Goal: Navigation & Orientation: Find specific page/section

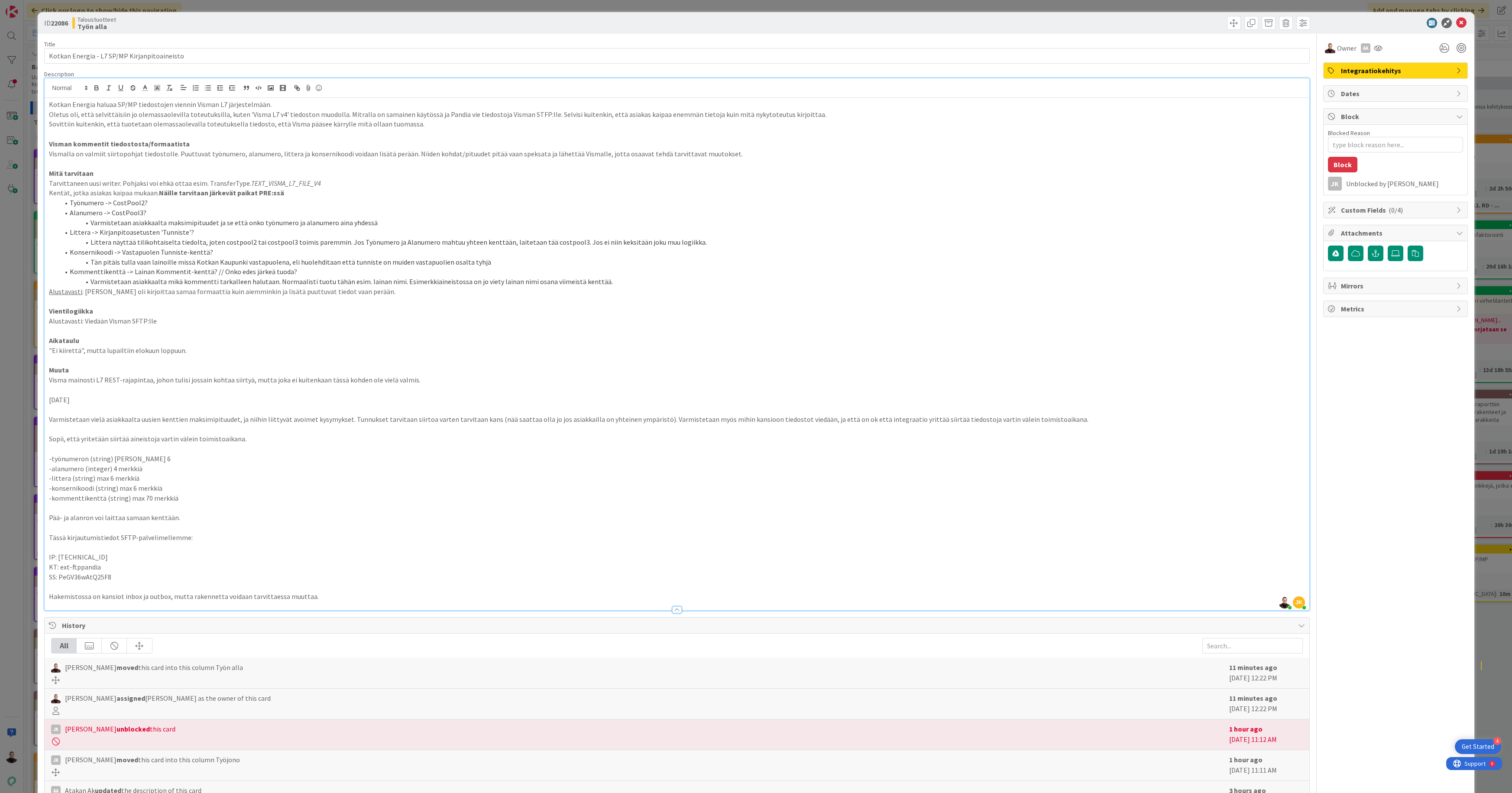
scroll to position [0, 411]
click at [33, 267] on div "ID 22086 Taloustuotteet Työn alla Title 44 / 128 Kotkan Energia - L7 SP/MP Kirj…" at bounding box center [756, 396] width 1512 height 793
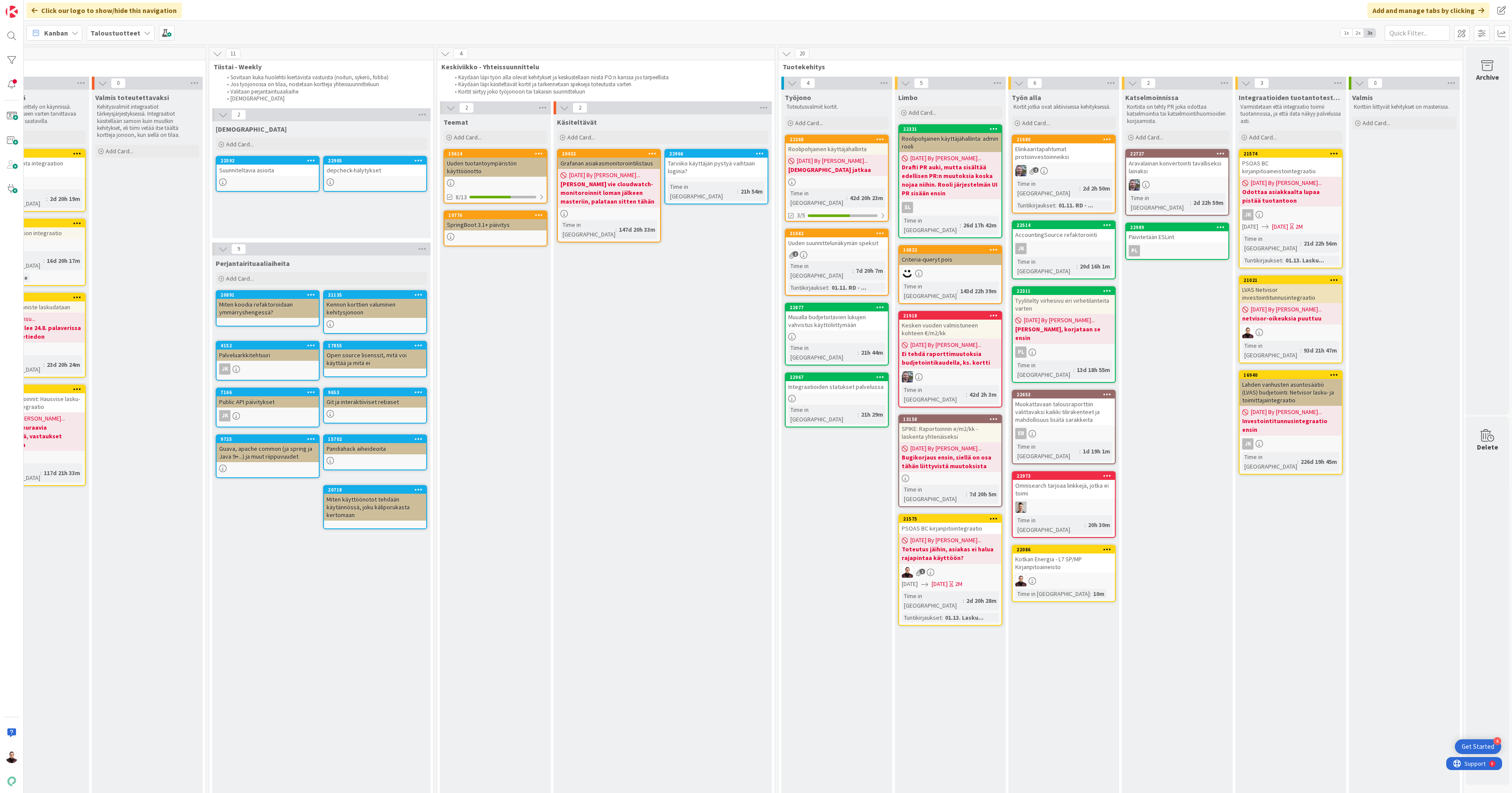
click at [1148, 503] on div "Katselmoinnissa Kortista on tehty PR joka odottaa katselmointia tai katselmoint…" at bounding box center [1176, 472] width 111 height 765
click at [951, 545] on b "Toteutus jäihin, asiakas ei halua rajapintaa käyttöön?" at bounding box center [950, 553] width 97 height 18
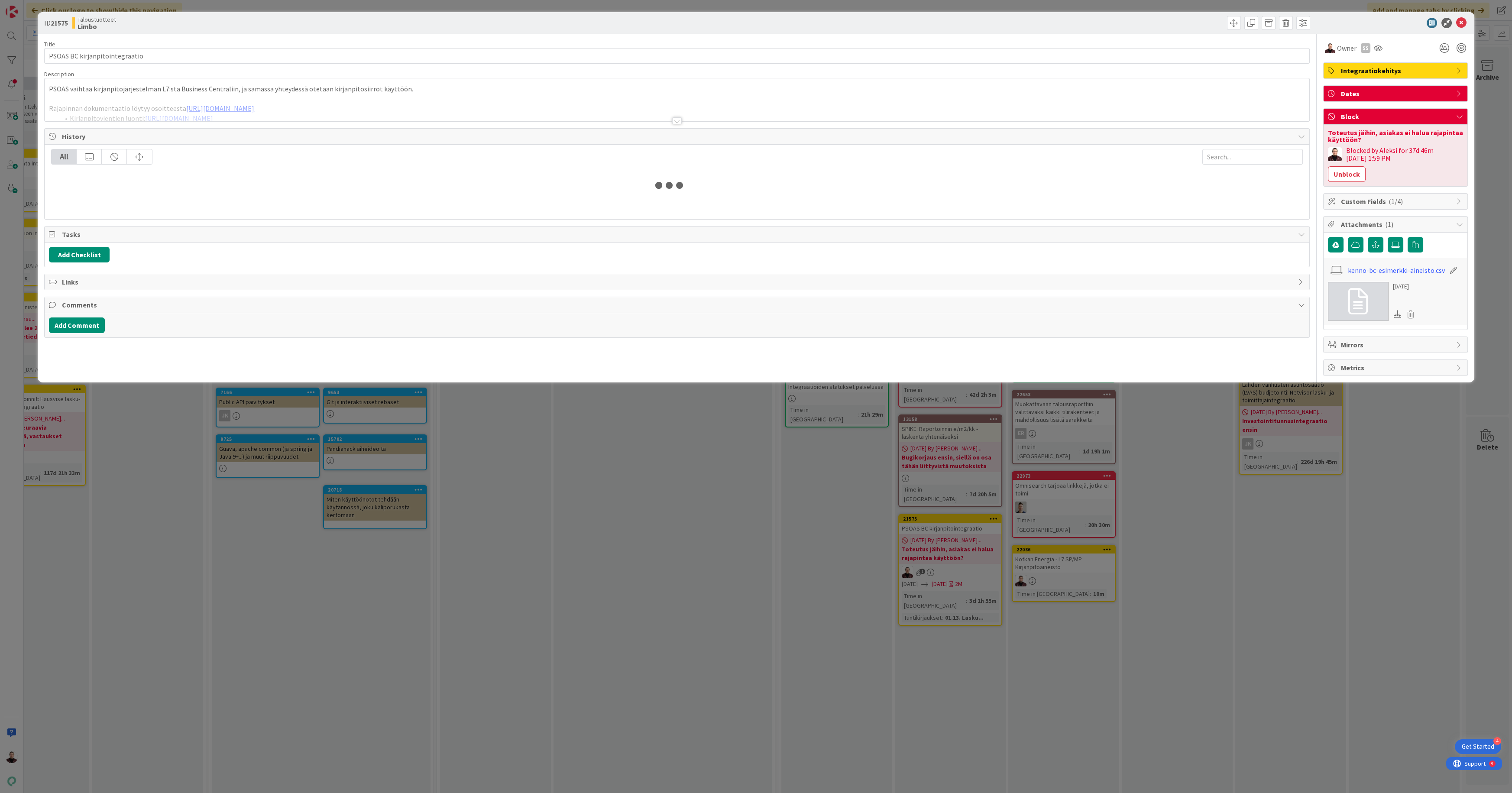
click at [1026, 582] on div "ID 21575 Taloustuotteet Limbo Title 30 / 128 PSOAS BC kirjanpitointegraatio Des…" at bounding box center [756, 396] width 1512 height 793
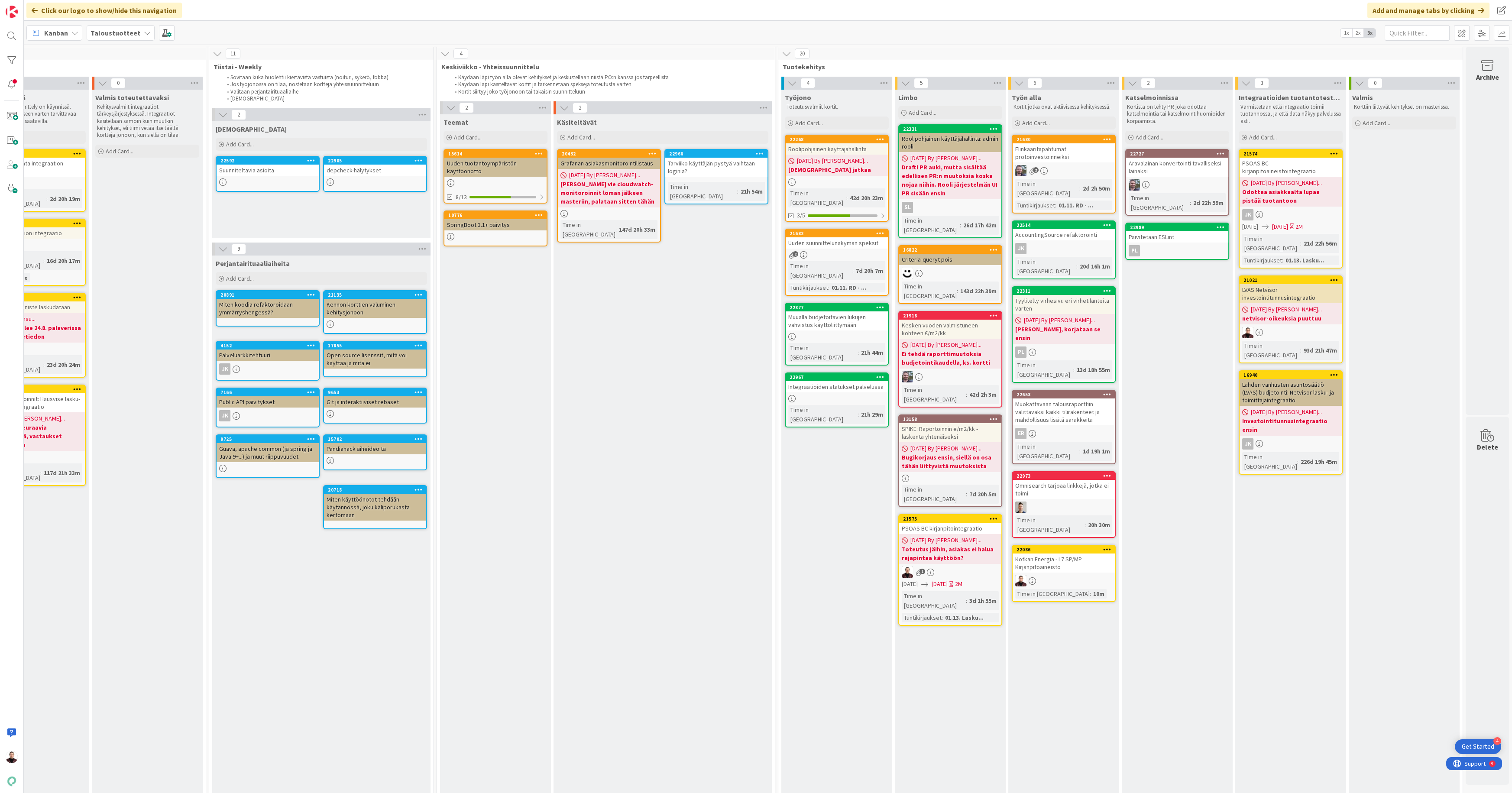
click at [1050, 554] on div "Kotkan Energia - L7 SP/MP Kirjanpitoaineisto" at bounding box center [1063, 563] width 102 height 19
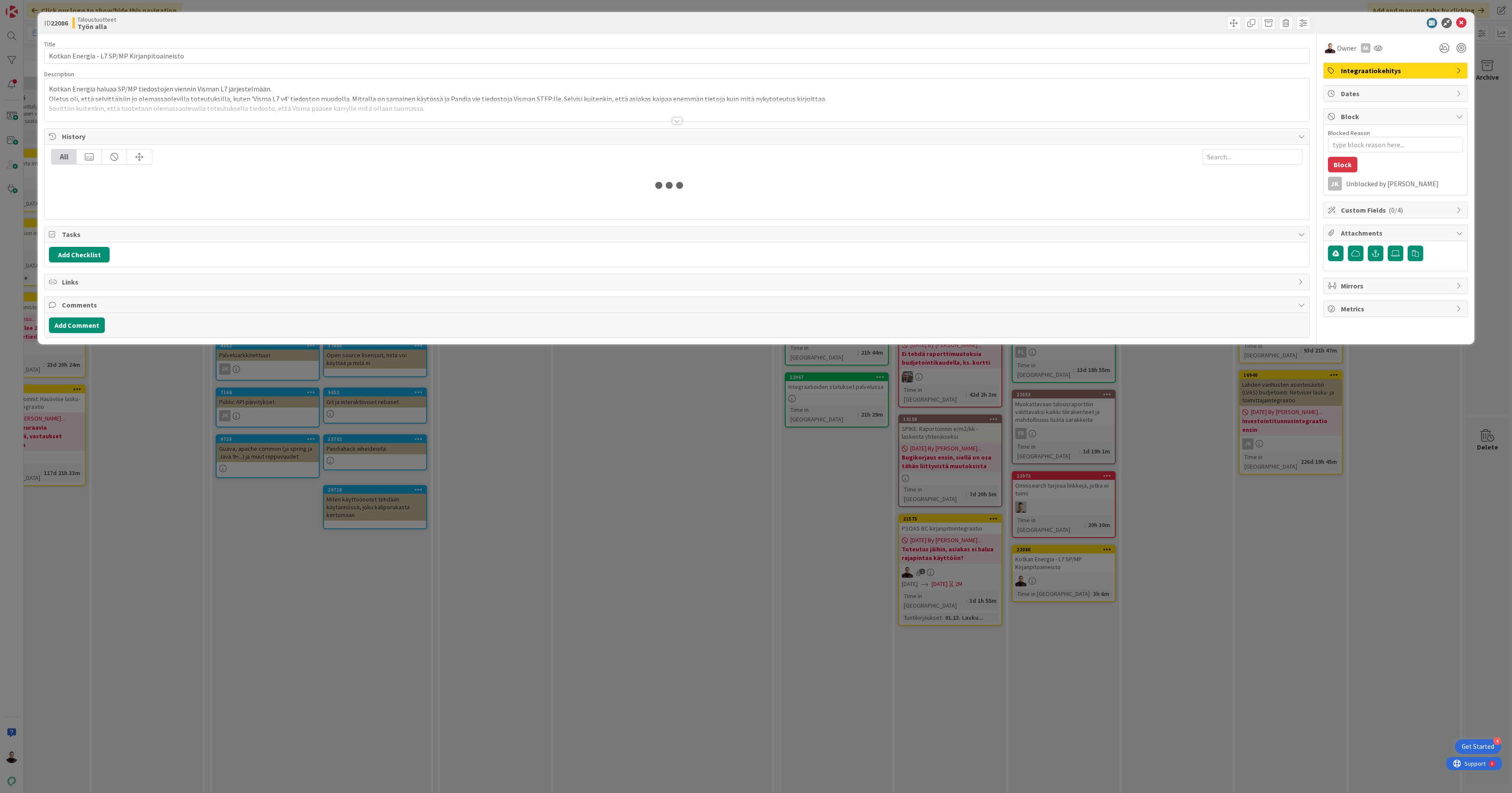
type textarea "x"
